Goal: Task Accomplishment & Management: Use online tool/utility

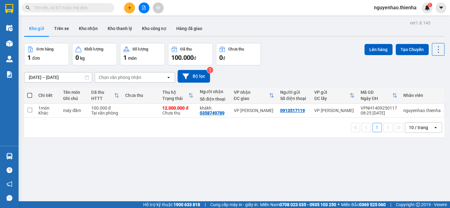
click at [56, 29] on button "Trên xe" at bounding box center [61, 28] width 25 height 15
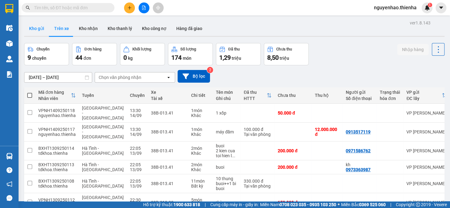
click at [36, 30] on button "Kho gửi" at bounding box center [36, 28] width 25 height 15
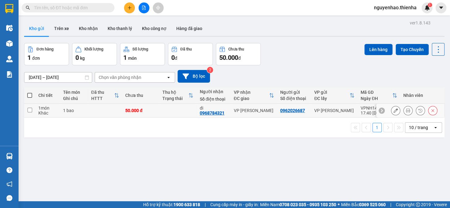
click at [406, 110] on icon at bounding box center [408, 110] width 4 height 4
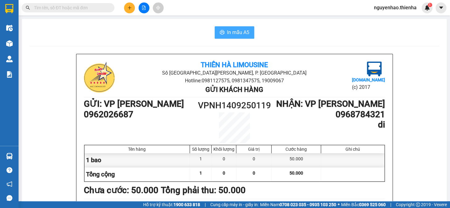
click at [237, 33] on span "In mẫu A5" at bounding box center [238, 32] width 22 height 8
